Goal: Task Accomplishment & Management: Complete application form

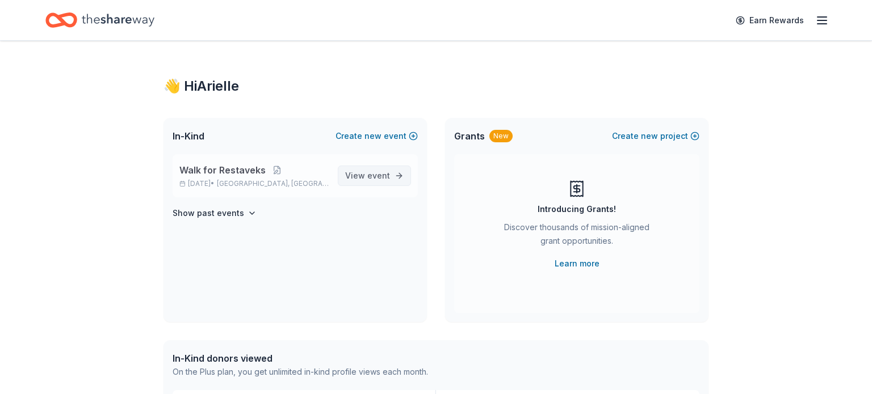
click at [372, 177] on span "event" at bounding box center [378, 176] width 23 height 10
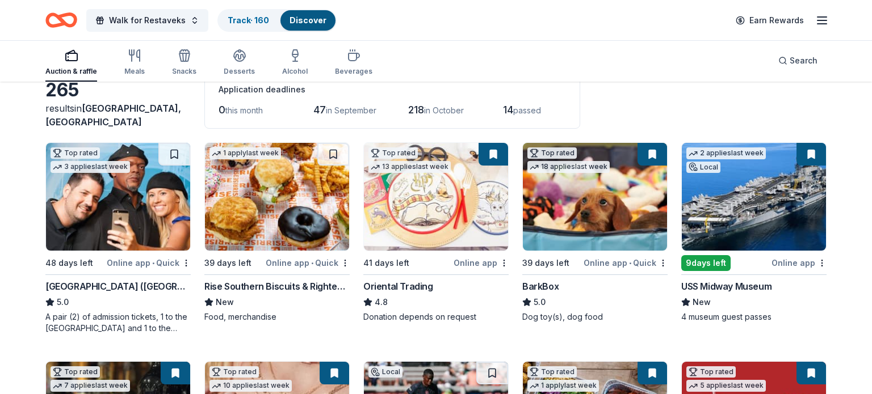
scroll to position [83, 0]
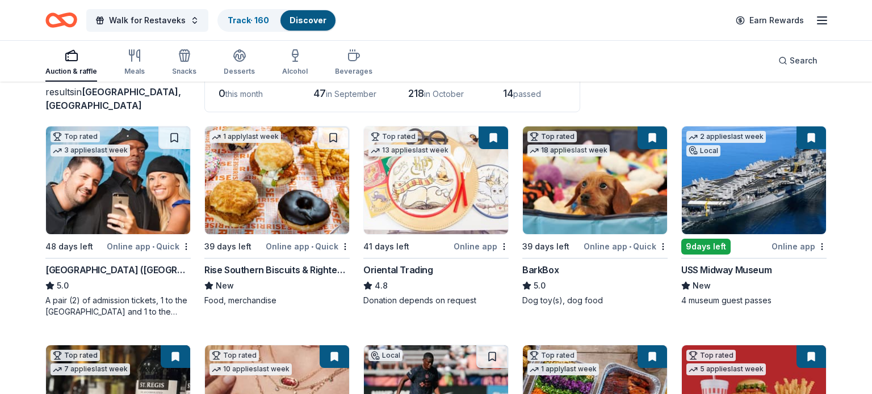
click at [276, 213] on img at bounding box center [277, 181] width 144 height 108
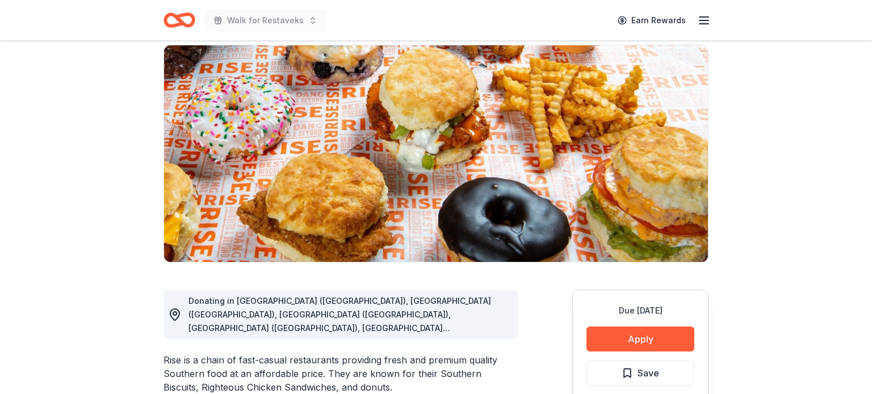
scroll to position [81, 0]
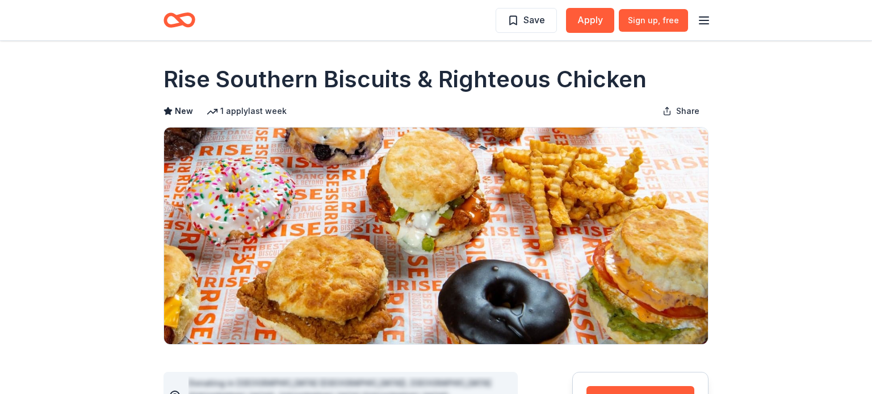
scroll to position [1, 0]
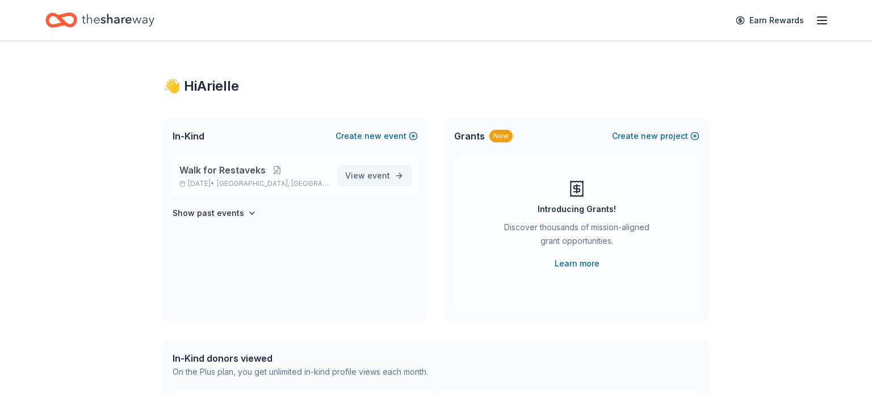
click at [377, 174] on span "event" at bounding box center [378, 176] width 23 height 10
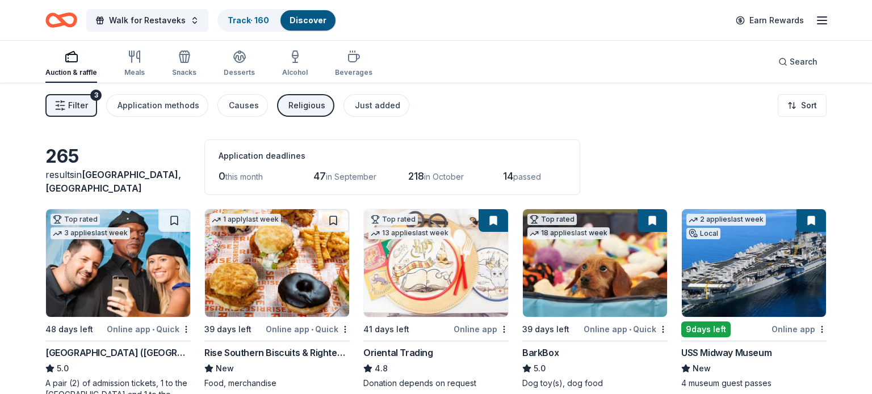
click at [70, 153] on div "265 results in [GEOGRAPHIC_DATA], [GEOGRAPHIC_DATA] Application deadlines 0 thi…" at bounding box center [435, 168] width 781 height 56
click at [284, 259] on img at bounding box center [277, 263] width 144 height 108
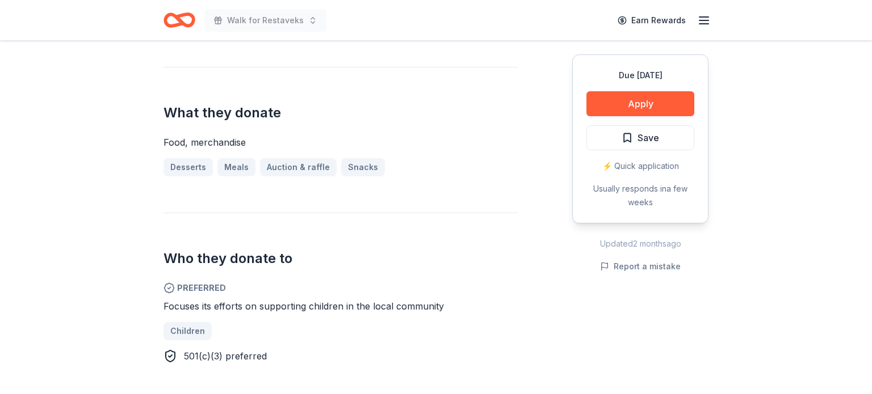
scroll to position [423, 0]
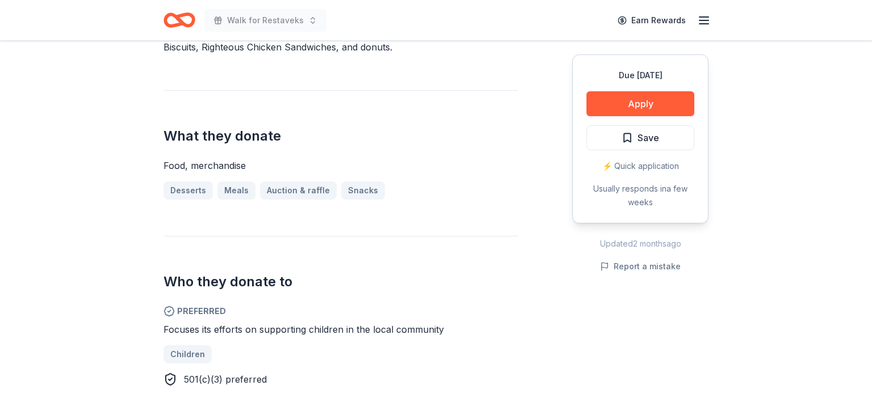
click at [96, 93] on div "Due in 39 days Share Rise Southern Biscuits & Righteous Chicken New 1 apply las…" at bounding box center [436, 325] width 872 height 1414
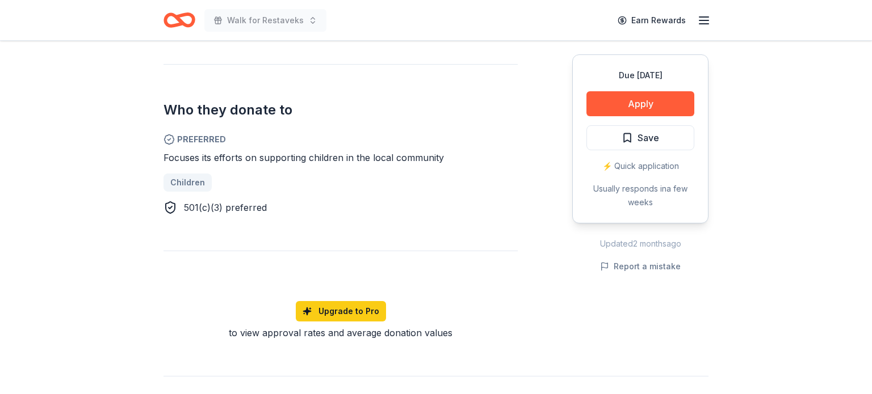
scroll to position [591, 0]
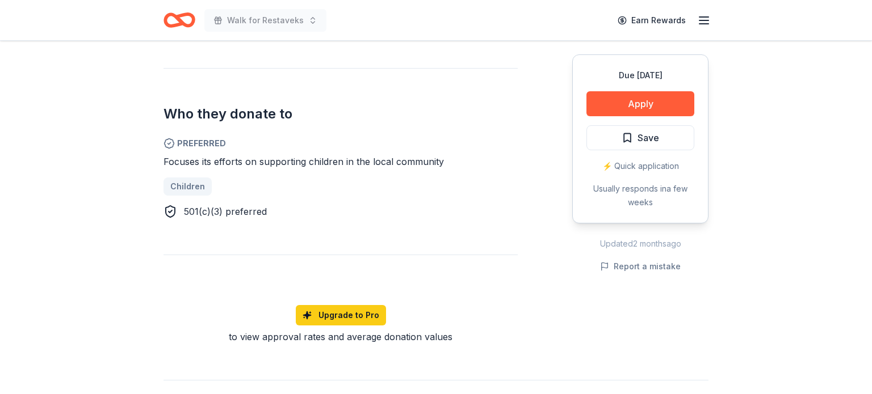
drag, startPoint x: 163, startPoint y: 160, endPoint x: 176, endPoint y: 160, distance: 13.1
click at [176, 160] on span "Focuses its efforts on supporting children in the local community" at bounding box center [303, 161] width 280 height 11
click at [162, 160] on div "Rise Southern Biscuits & Righteous Chicken New 1 apply last week Share Donating…" at bounding box center [435, 157] width 581 height 1414
drag, startPoint x: 164, startPoint y: 159, endPoint x: 241, endPoint y: 162, distance: 76.7
click at [241, 162] on span "Focuses its efforts on supporting children in the local community" at bounding box center [303, 161] width 280 height 11
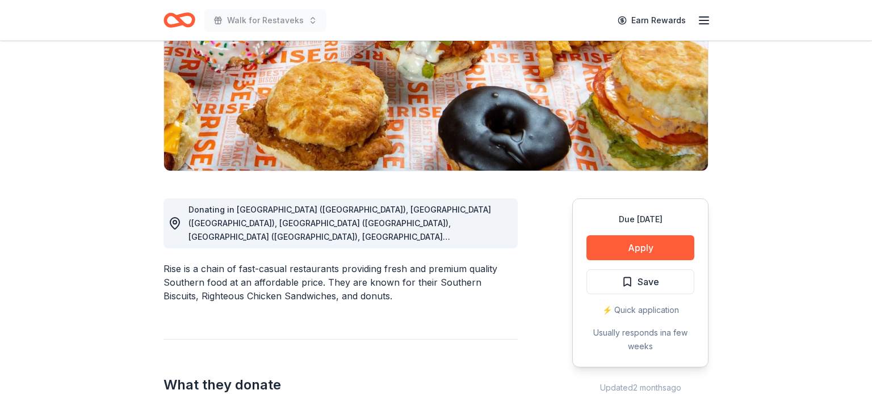
scroll to position [181, 0]
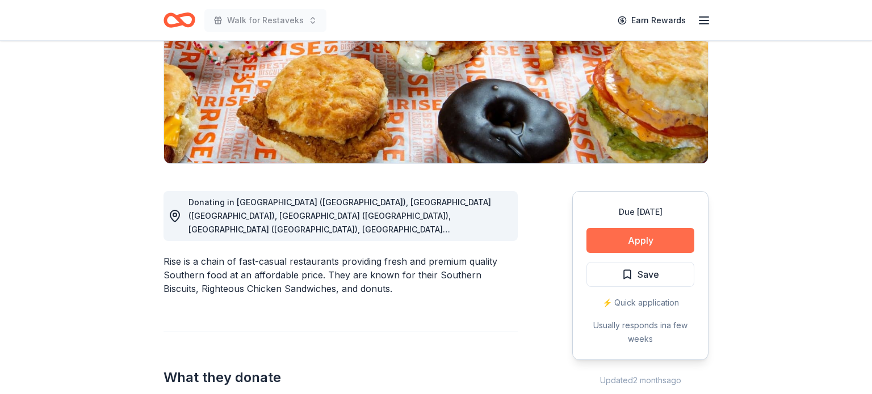
click at [612, 240] on button "Apply" at bounding box center [640, 240] width 108 height 25
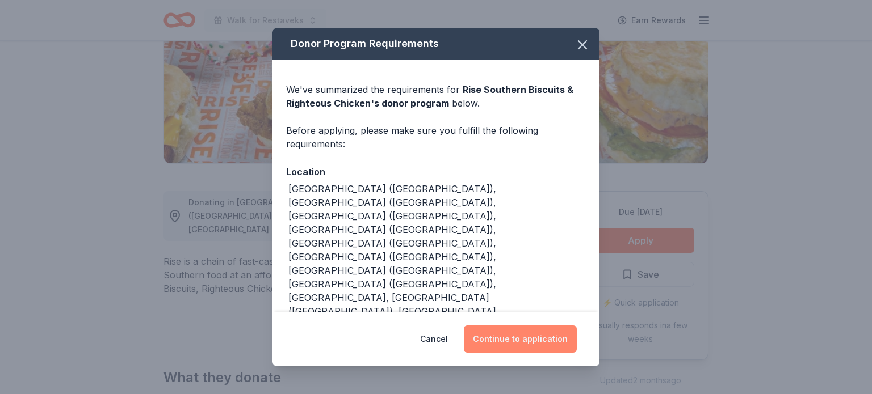
click at [535, 337] on button "Continue to application" at bounding box center [520, 339] width 113 height 27
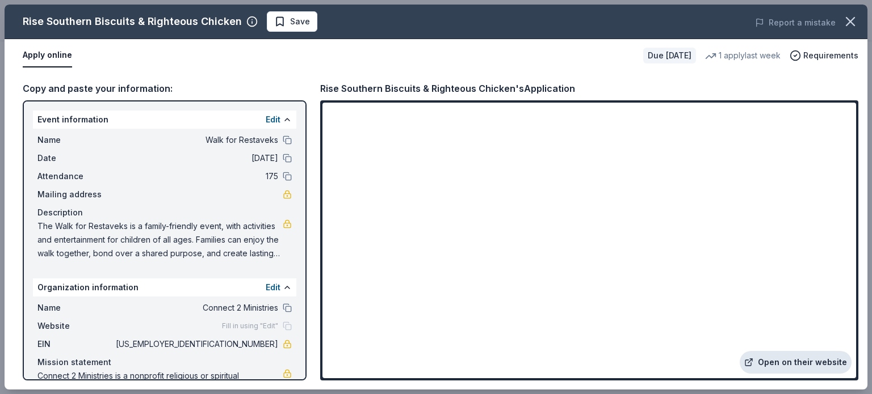
click at [785, 360] on link "Open on their website" at bounding box center [796, 362] width 112 height 23
click at [847, 22] on icon "button" at bounding box center [850, 22] width 16 height 16
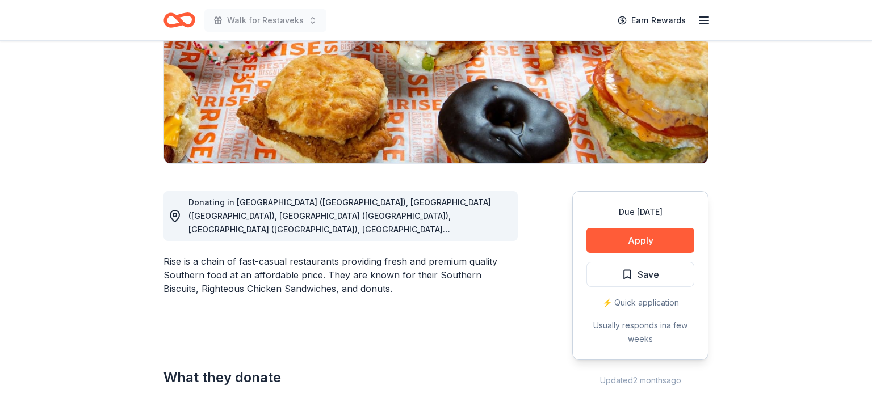
scroll to position [0, 0]
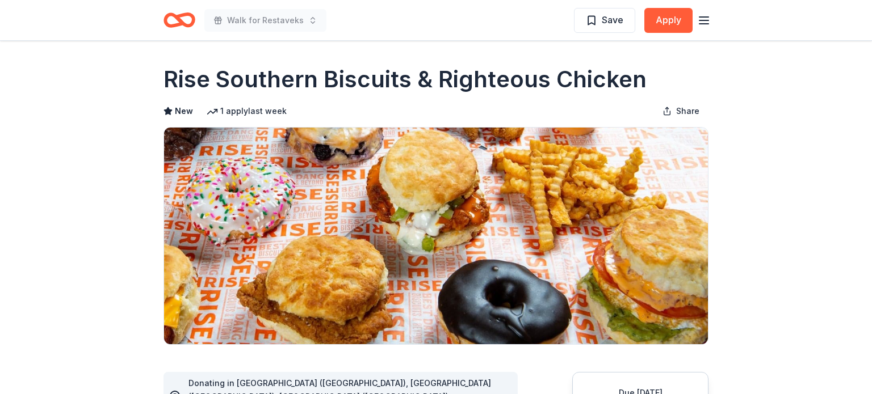
click at [181, 22] on icon "Home" at bounding box center [185, 19] width 18 height 11
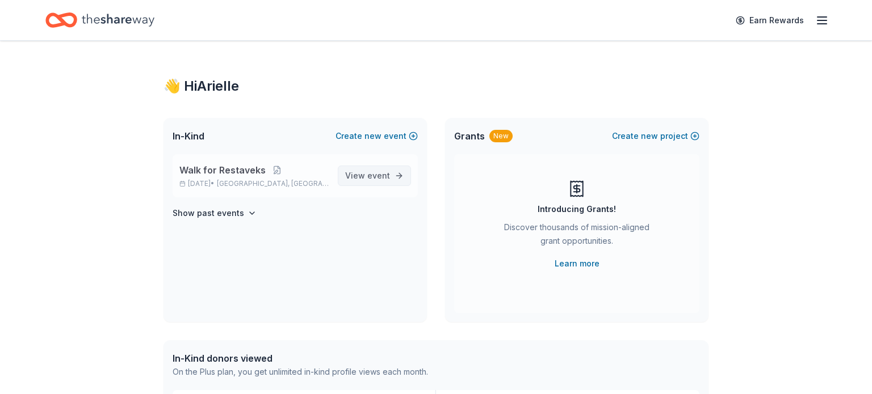
click at [387, 173] on span "event" at bounding box center [378, 176] width 23 height 10
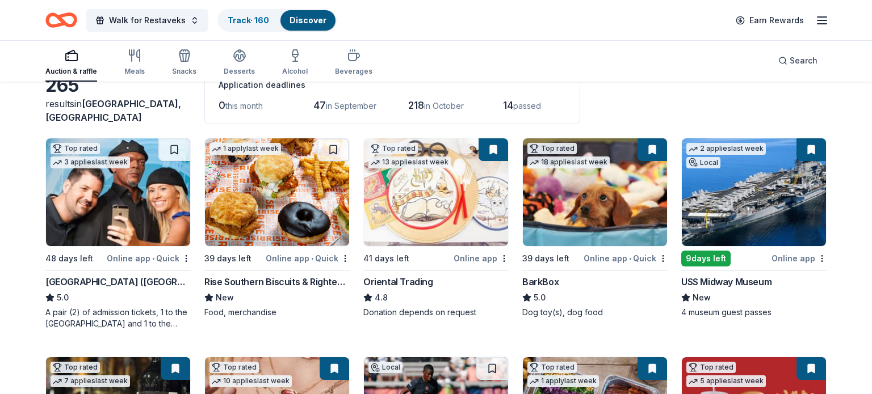
scroll to position [68, 0]
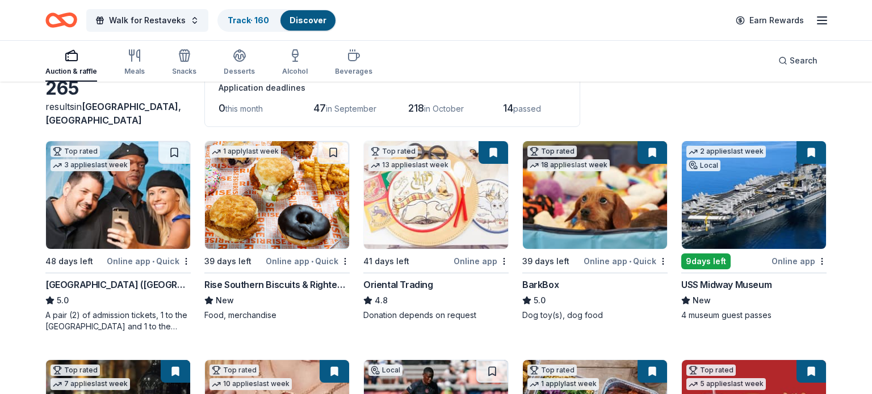
click at [762, 219] on img at bounding box center [754, 195] width 144 height 108
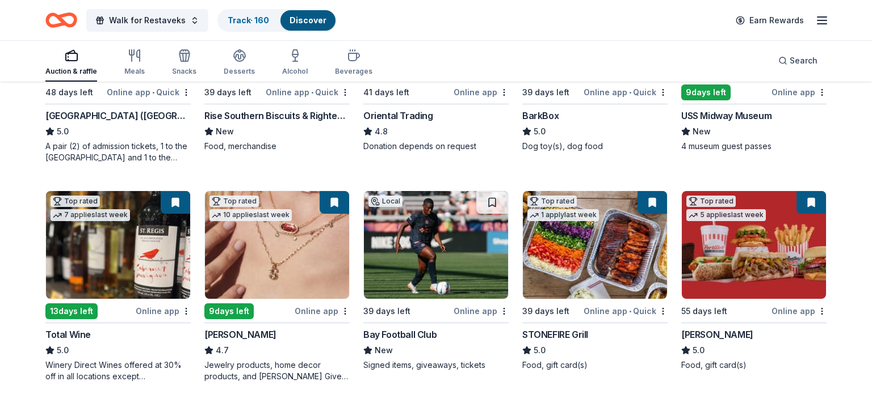
scroll to position [240, 0]
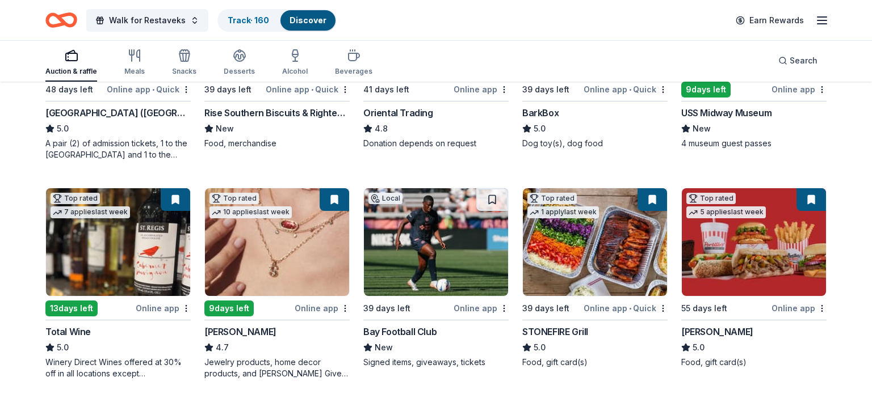
click at [430, 255] on img at bounding box center [436, 242] width 144 height 108
click at [798, 59] on span "Search" at bounding box center [804, 61] width 28 height 14
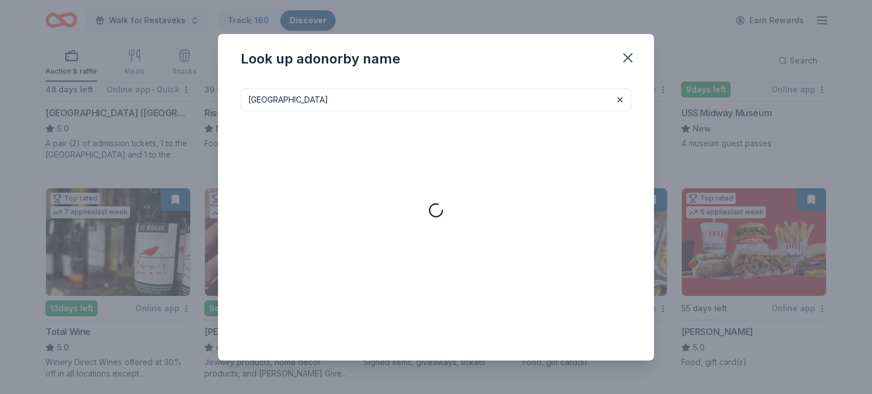
type input "North Italia"
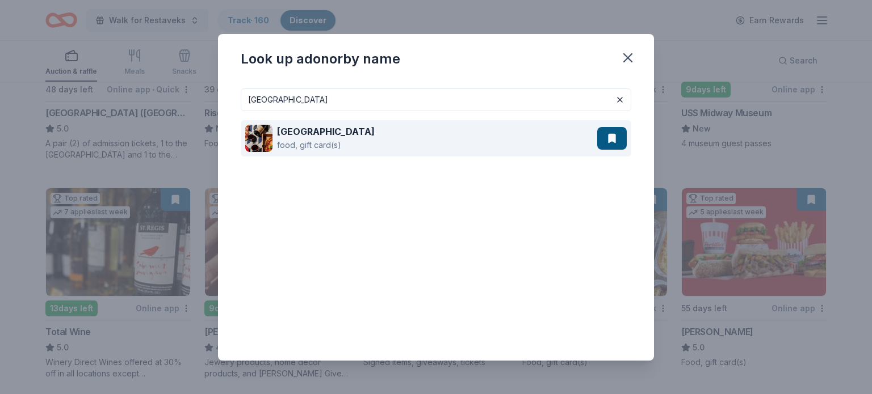
click at [330, 134] on div "North Italia" at bounding box center [326, 132] width 98 height 14
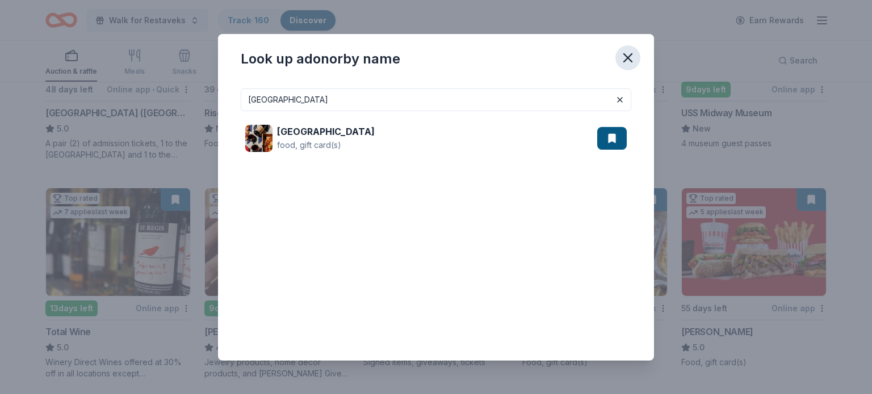
click at [627, 57] on icon "button" at bounding box center [628, 58] width 8 height 8
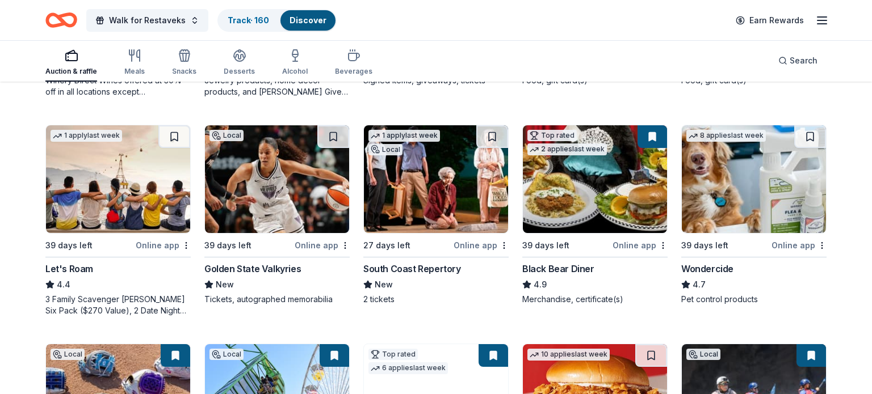
scroll to position [526, 0]
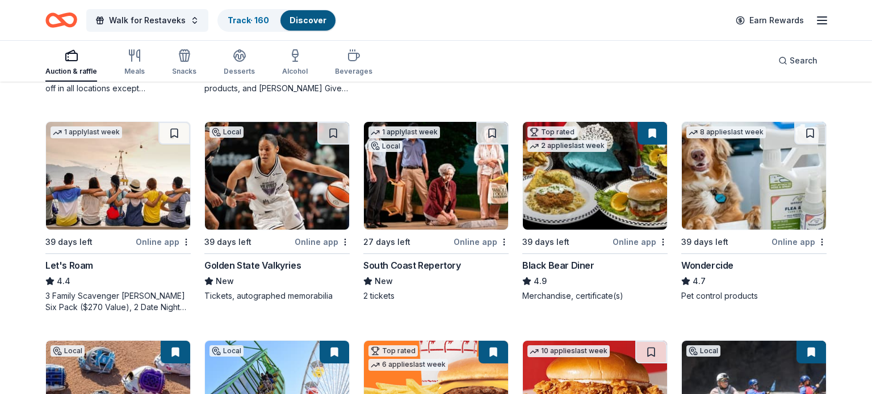
click at [153, 188] on img at bounding box center [118, 176] width 144 height 108
click at [271, 191] on img at bounding box center [277, 176] width 144 height 108
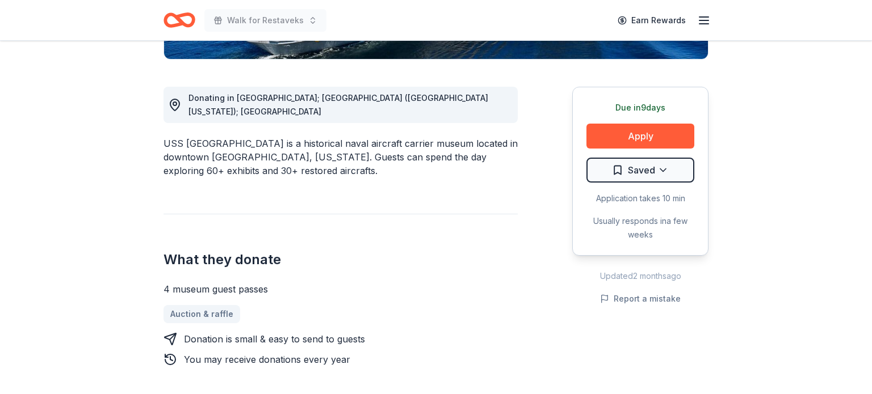
scroll to position [284, 0]
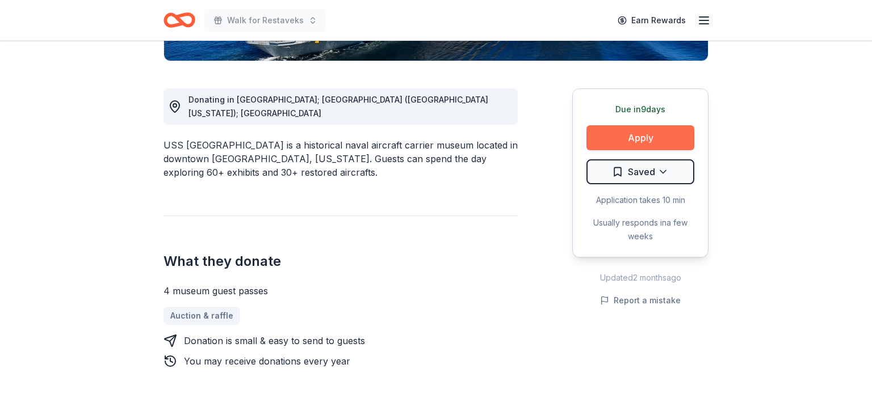
click at [622, 140] on button "Apply" at bounding box center [640, 137] width 108 height 25
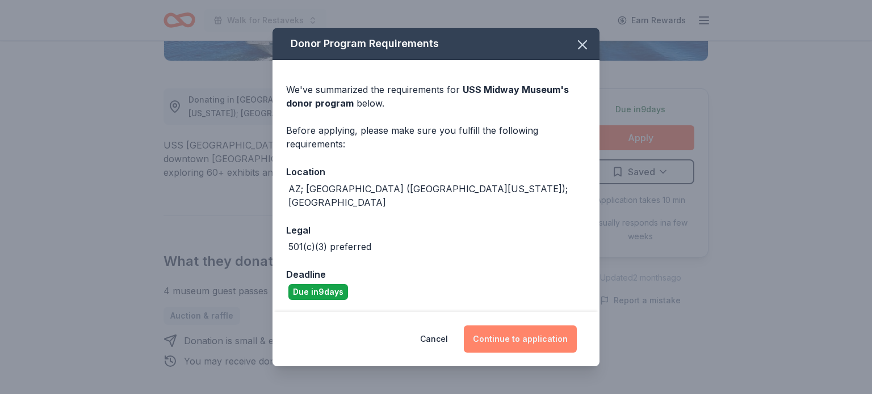
click at [532, 336] on button "Continue to application" at bounding box center [520, 339] width 113 height 27
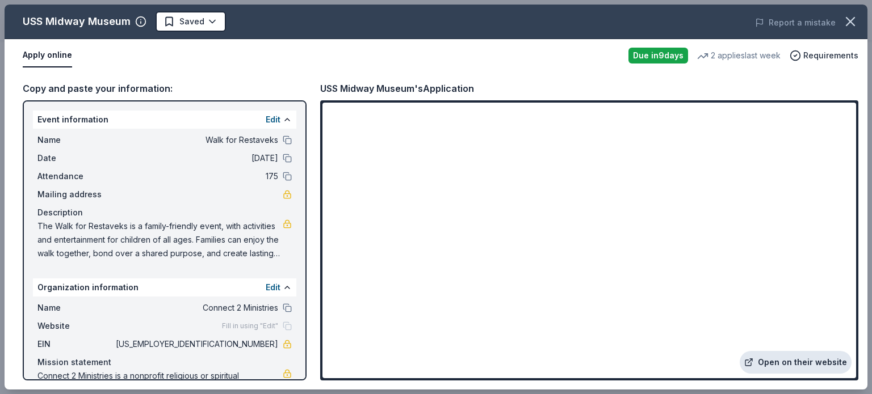
click at [802, 358] on link "Open on their website" at bounding box center [796, 362] width 112 height 23
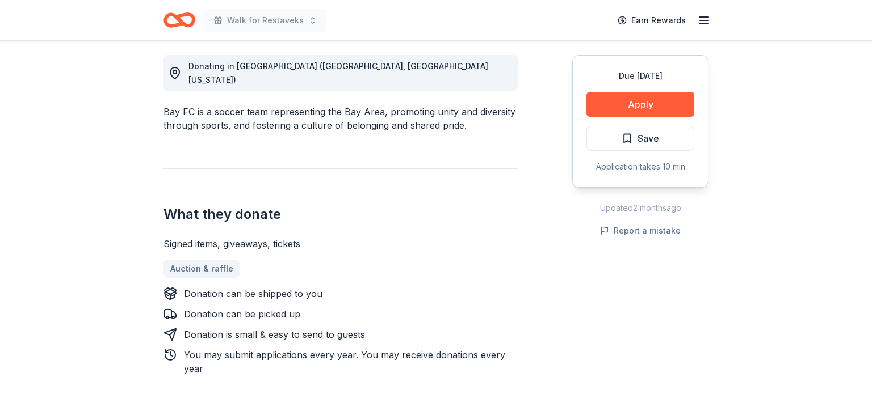
scroll to position [318, 0]
click at [648, 105] on button "Apply" at bounding box center [640, 103] width 108 height 25
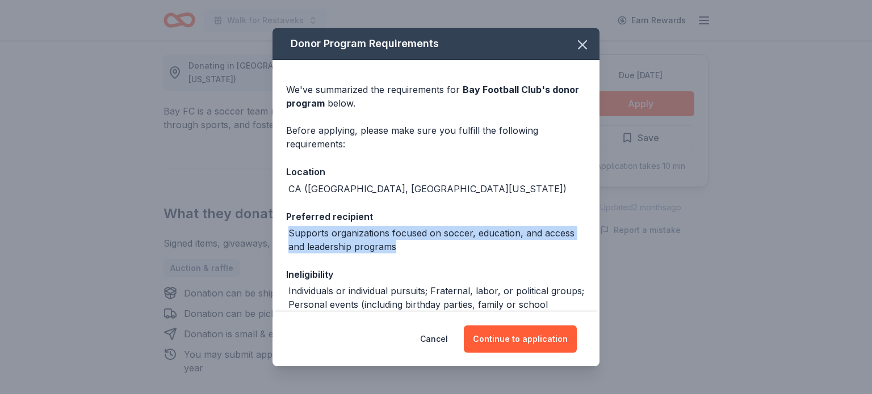
drag, startPoint x: 288, startPoint y: 232, endPoint x: 400, endPoint y: 246, distance: 112.2
click at [400, 246] on div "Supports organizations focused on soccer, education, and access and leadership …" at bounding box center [436, 239] width 297 height 27
copy div "Supports organizations focused on soccer, education, and access and leadership …"
click at [510, 340] on button "Continue to application" at bounding box center [520, 339] width 113 height 27
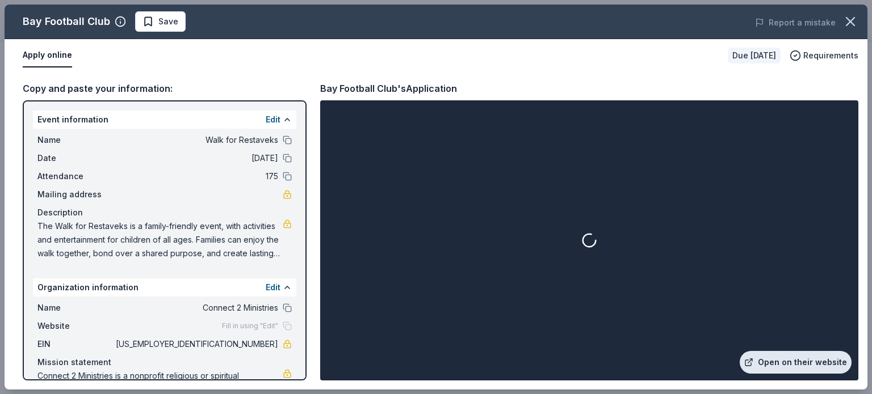
click at [802, 364] on link "Open on their website" at bounding box center [796, 362] width 112 height 23
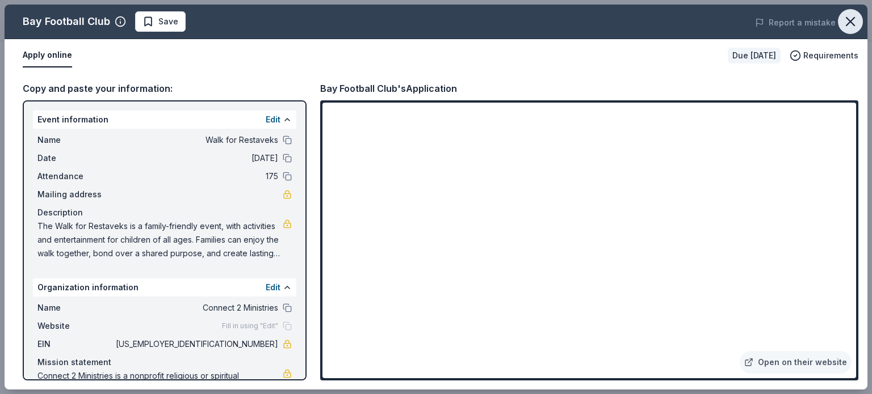
click at [849, 16] on icon "button" at bounding box center [850, 22] width 16 height 16
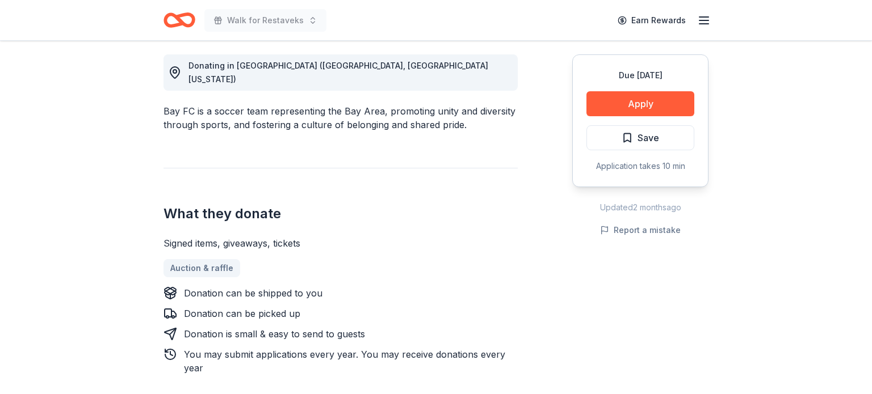
drag, startPoint x: 163, startPoint y: 230, endPoint x: 195, endPoint y: 230, distance: 31.8
click at [195, 237] on div "Signed items, giveaways, tickets" at bounding box center [340, 244] width 354 height 14
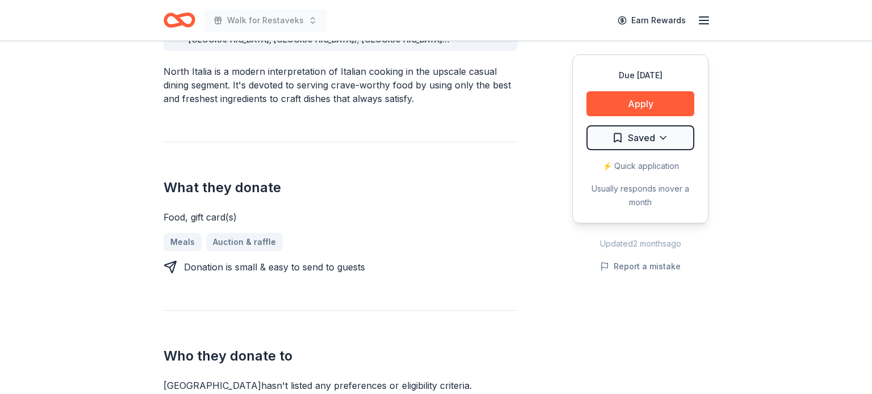
scroll to position [375, 0]
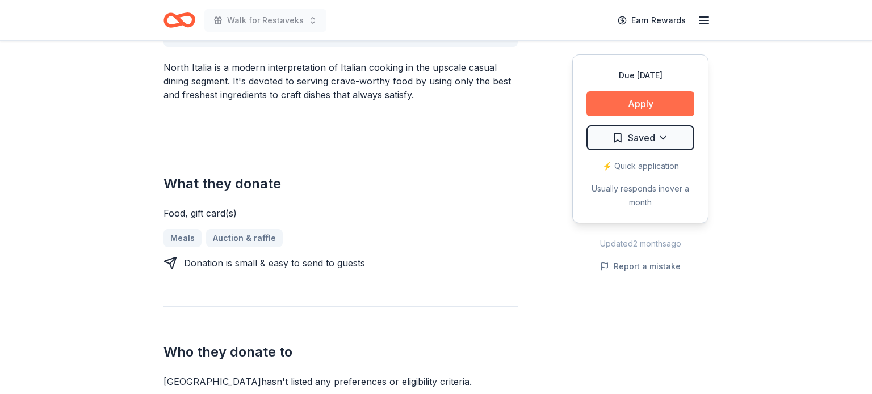
click at [624, 105] on button "Apply" at bounding box center [640, 103] width 108 height 25
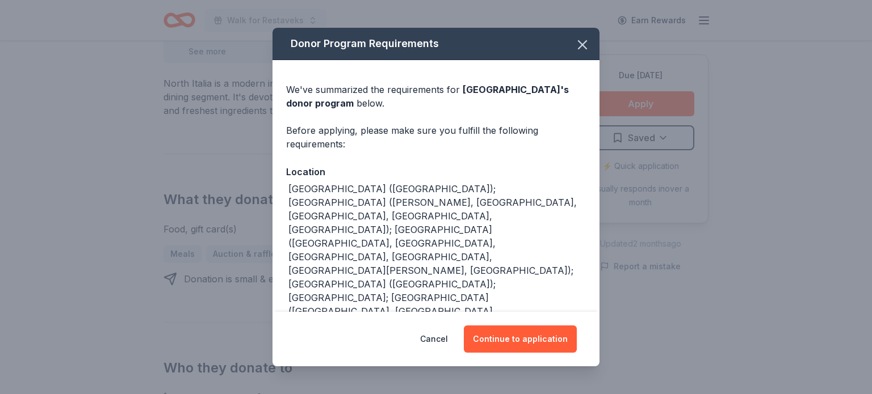
scroll to position [25, 0]
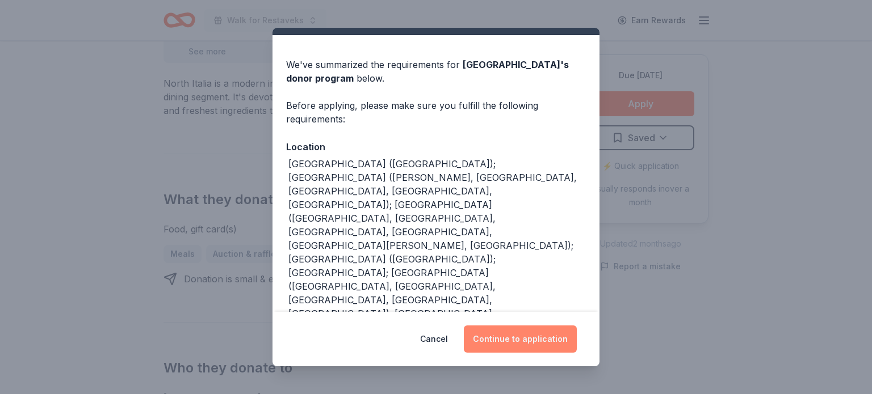
click at [498, 334] on button "Continue to application" at bounding box center [520, 339] width 113 height 27
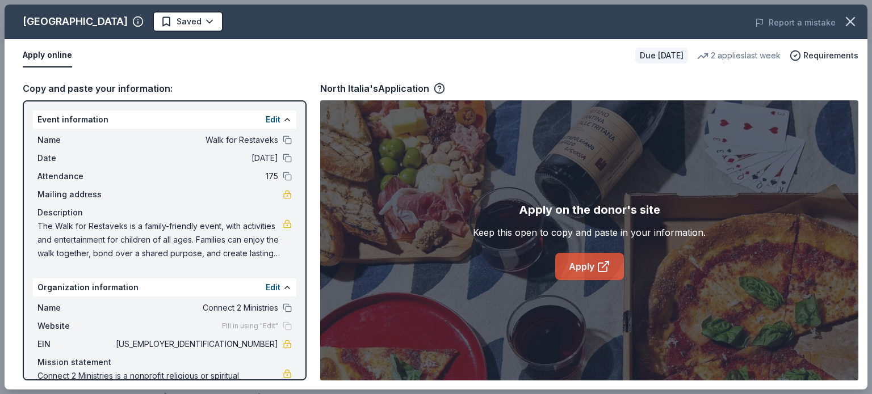
click at [588, 267] on link "Apply" at bounding box center [589, 266] width 69 height 27
click at [585, 267] on link "Apply" at bounding box center [589, 266] width 69 height 27
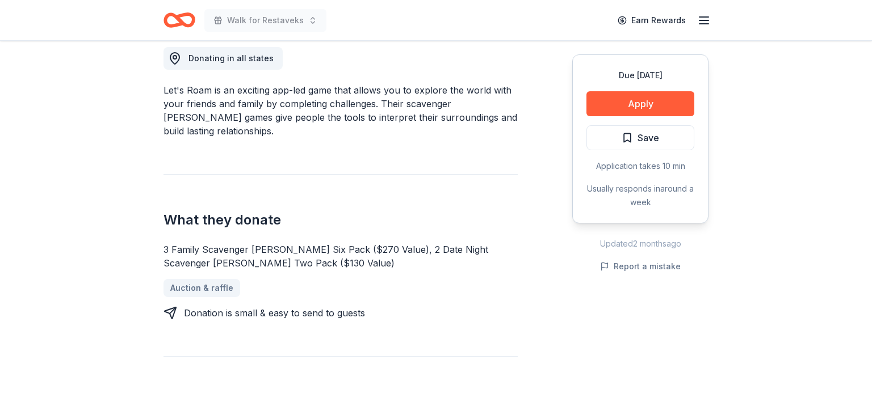
scroll to position [326, 0]
click at [163, 242] on div "3 Family Scavenger [PERSON_NAME] Six Pack ($270 Value), 2 Date Night Scavenger …" at bounding box center [340, 255] width 354 height 27
drag, startPoint x: 163, startPoint y: 232, endPoint x: 288, endPoint y: 262, distance: 128.3
click at [288, 262] on div "3 Family Scavenger Hunt Six Pack ($270 Value), 2 Date Night Scavenger Hunt Two …" at bounding box center [340, 280] width 354 height 77
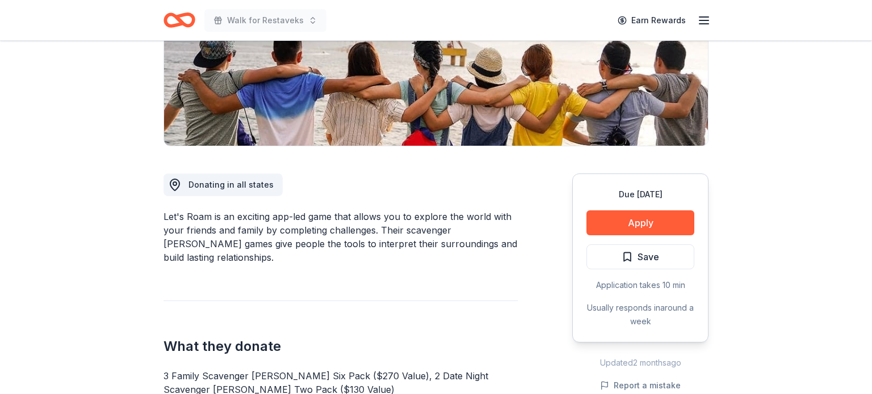
scroll to position [200, 0]
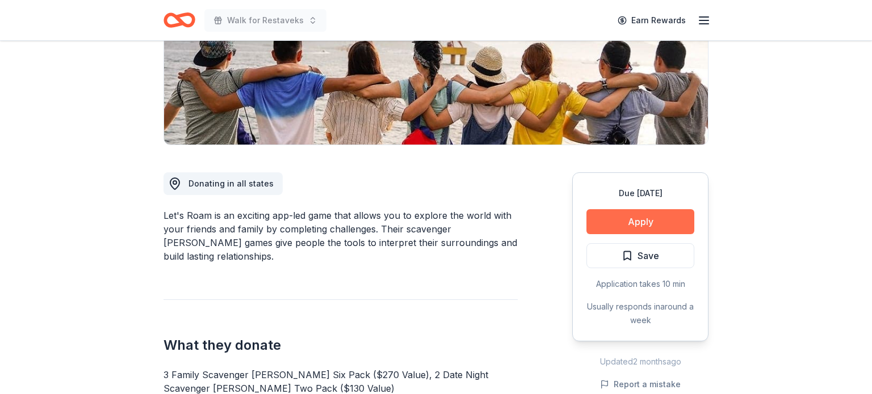
click at [631, 225] on button "Apply" at bounding box center [640, 221] width 108 height 25
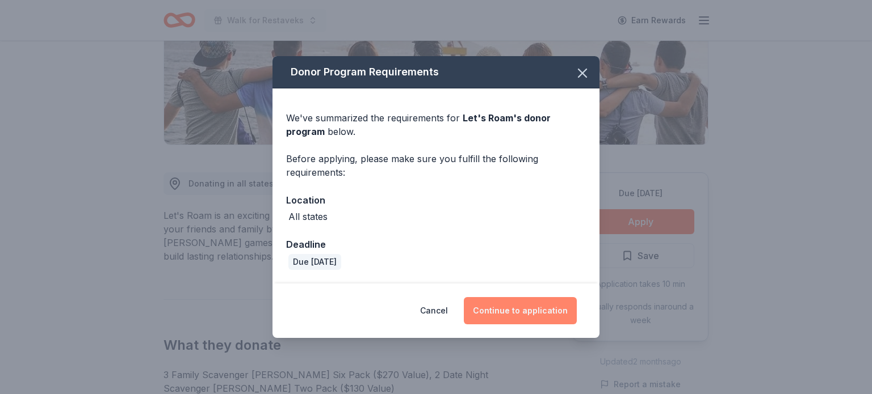
click at [534, 317] on button "Continue to application" at bounding box center [520, 310] width 113 height 27
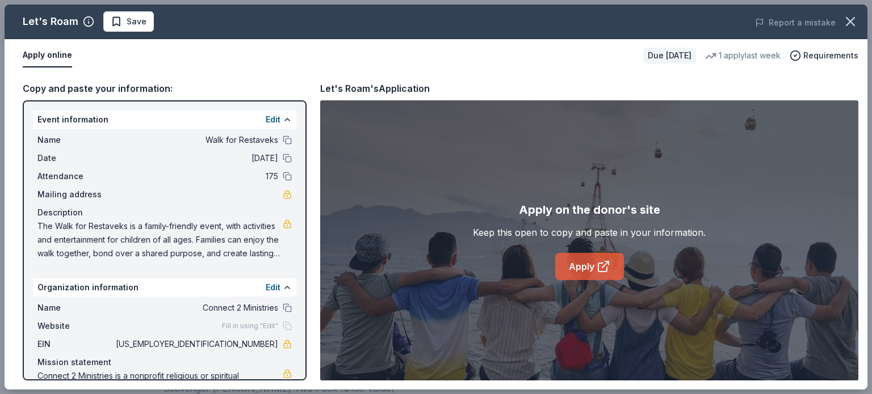
click at [572, 264] on link "Apply" at bounding box center [589, 266] width 69 height 27
click at [850, 18] on icon "button" at bounding box center [850, 22] width 16 height 16
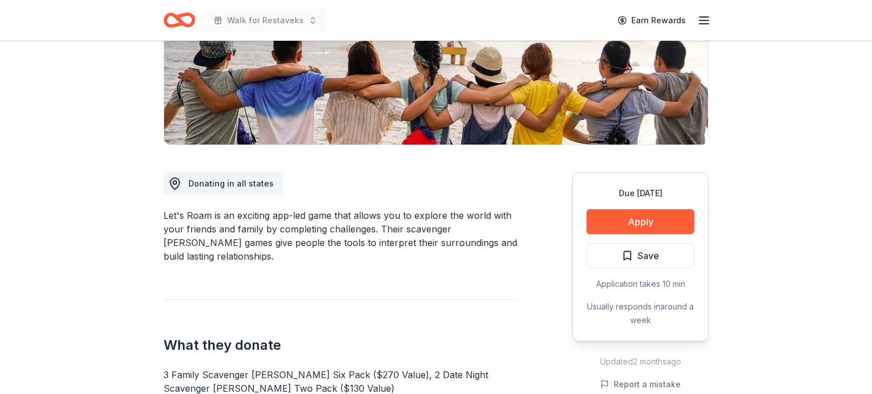
scroll to position [0, 0]
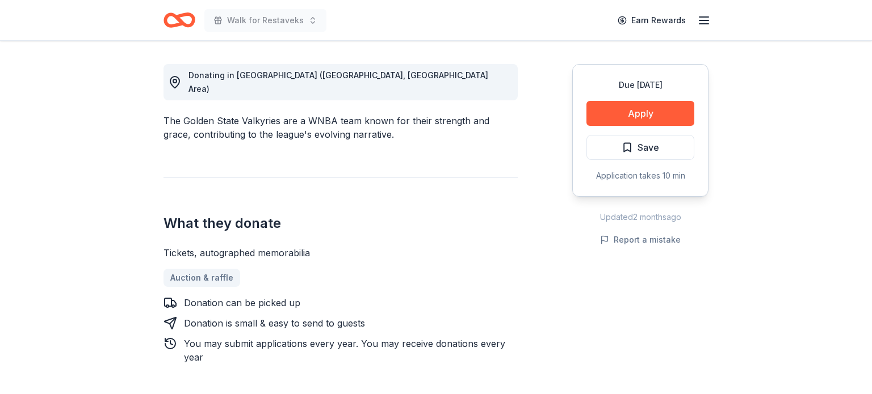
scroll to position [310, 0]
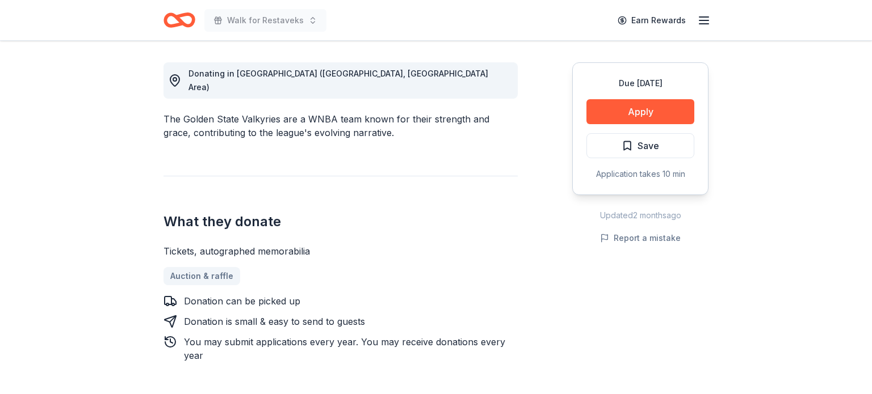
drag, startPoint x: 258, startPoint y: 236, endPoint x: 307, endPoint y: 240, distance: 49.5
click at [307, 245] on div "Tickets, autographed memorabilia" at bounding box center [340, 252] width 354 height 14
click at [624, 111] on button "Apply" at bounding box center [640, 111] width 108 height 25
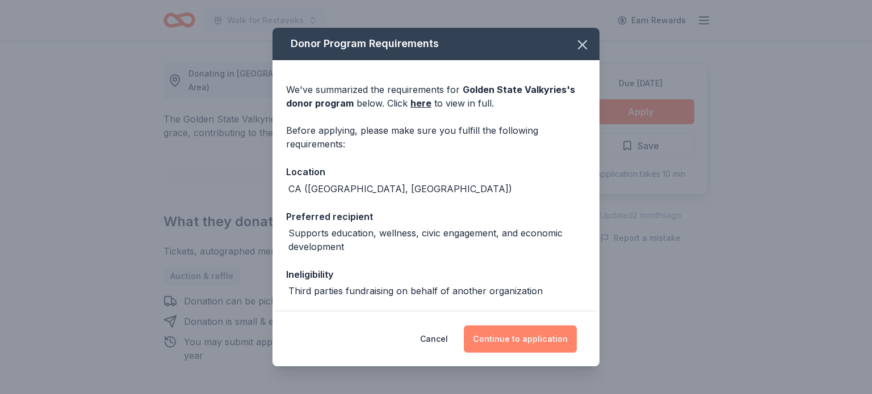
click at [516, 341] on button "Continue to application" at bounding box center [520, 339] width 113 height 27
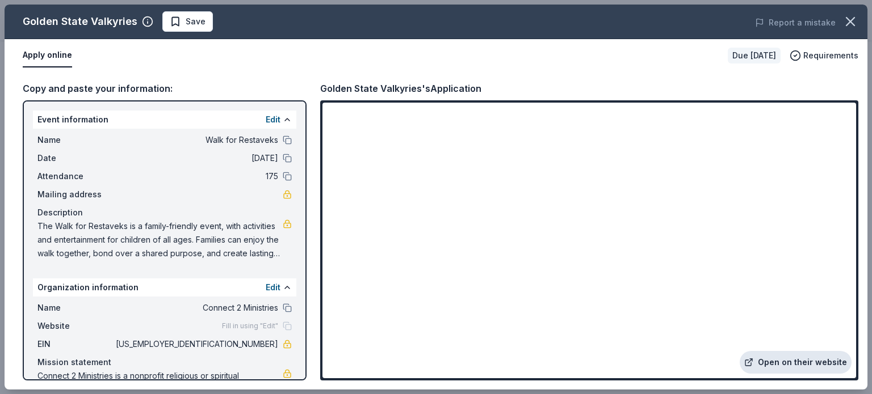
click at [792, 360] on link "Open on their website" at bounding box center [796, 362] width 112 height 23
click at [807, 368] on link "Open on their website" at bounding box center [796, 362] width 112 height 23
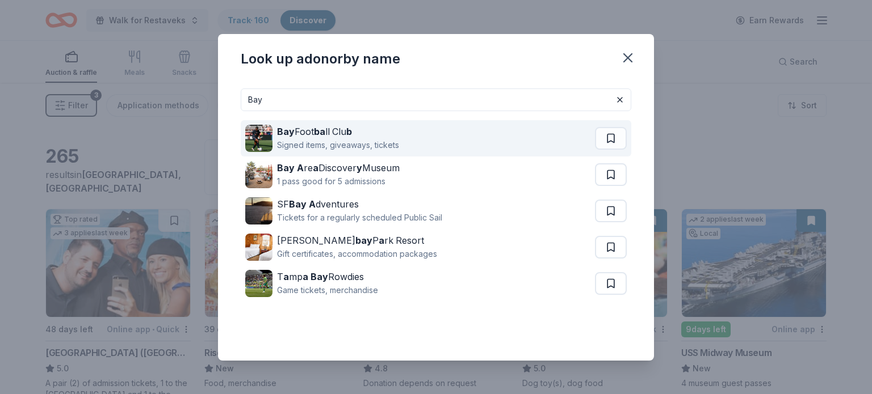
type input "Bay"
click at [326, 138] on div "Signed items, giveaways, tickets" at bounding box center [338, 145] width 122 height 14
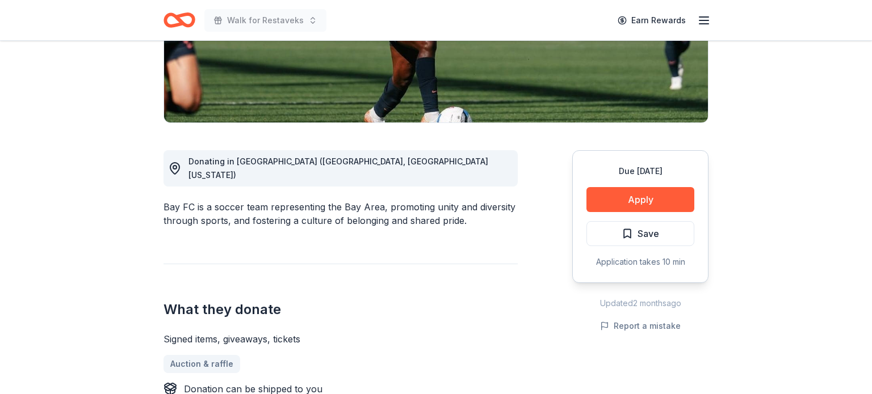
scroll to position [226, 0]
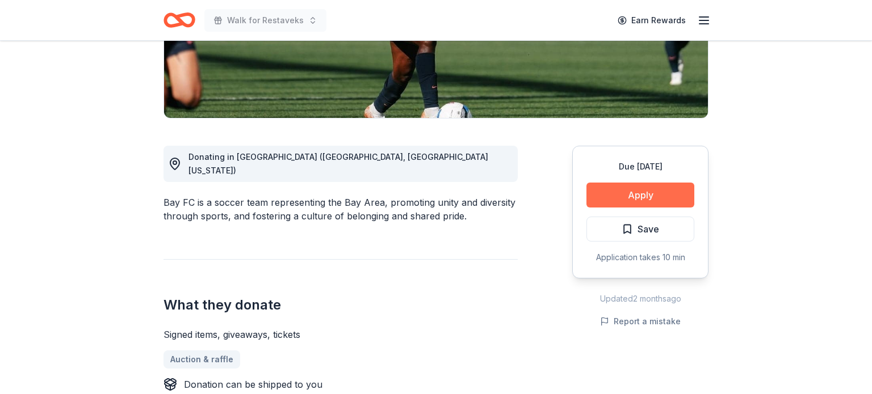
click at [626, 195] on button "Apply" at bounding box center [640, 195] width 108 height 25
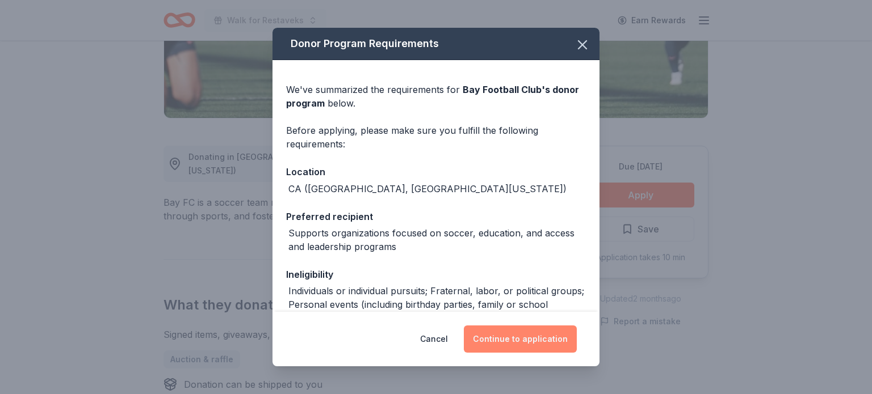
click at [536, 334] on button "Continue to application" at bounding box center [520, 339] width 113 height 27
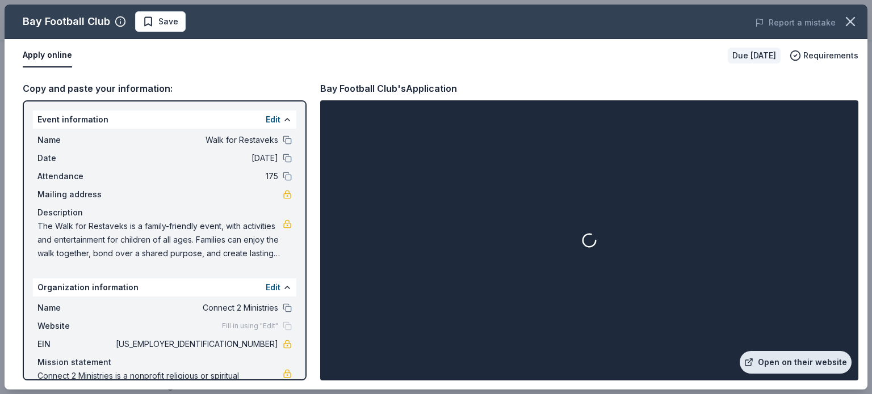
click at [802, 359] on link "Open on their website" at bounding box center [796, 362] width 112 height 23
